Goal: Information Seeking & Learning: Check status

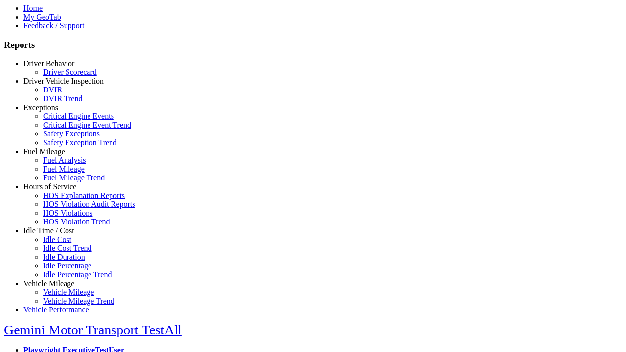
click at [56, 191] on link "Hours of Service" at bounding box center [49, 186] width 53 height 8
click at [64, 200] on link "HOS Explanation Reports" at bounding box center [84, 195] width 82 height 8
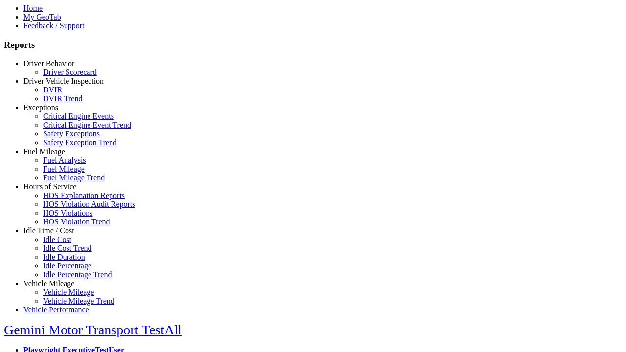
scroll to position [330, 0]
